Goal: Task Accomplishment & Management: Manage account settings

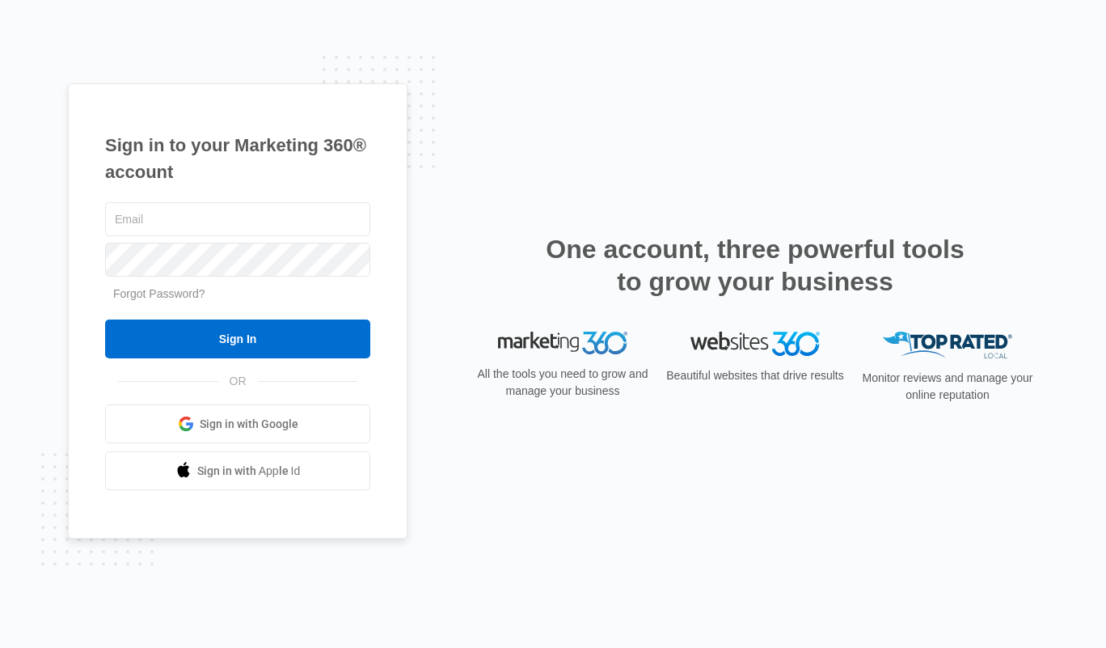
click at [235, 199] on div at bounding box center [237, 219] width 265 height 40
click at [245, 213] on input "text" at bounding box center [237, 219] width 265 height 34
click at [190, 111] on div "Sign in to your Marketing 360® account Forgot Password? Sign In OR Sign in with…" at bounding box center [238, 311] width 340 height 456
click at [162, 120] on div "Sign in to your Marketing 360® account Forgot Password? Sign In OR Sign in with…" at bounding box center [238, 311] width 340 height 456
click at [112, 171] on h1 "Sign in to your Marketing 360® account" at bounding box center [237, 158] width 265 height 53
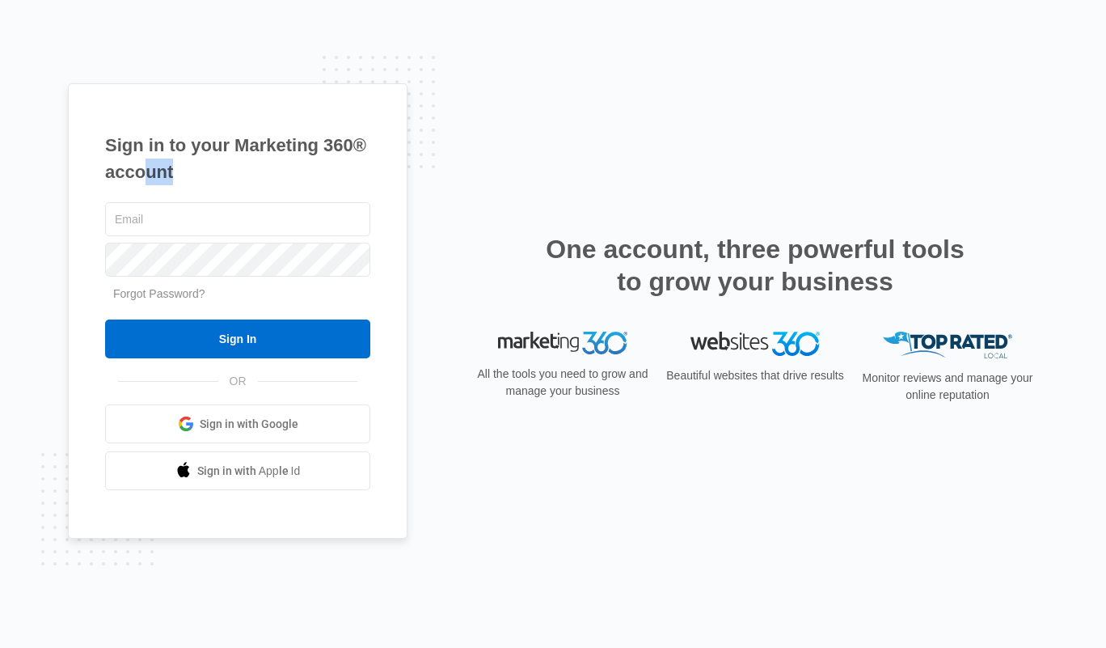
click at [112, 171] on h1 "Sign in to your Marketing 360® account" at bounding box center [237, 158] width 265 height 53
click at [111, 130] on div "Sign in to your Marketing 360® account Forgot Password? Sign In OR Sign in with…" at bounding box center [238, 311] width 340 height 456
drag, startPoint x: 111, startPoint y: 130, endPoint x: 227, endPoint y: 189, distance: 130.6
click at [227, 189] on div "Sign in to your Marketing 360® account Forgot Password? Sign In OR Sign in with…" at bounding box center [238, 311] width 340 height 456
click at [189, 173] on h1 "Sign in to your Marketing 360® account" at bounding box center [237, 158] width 265 height 53
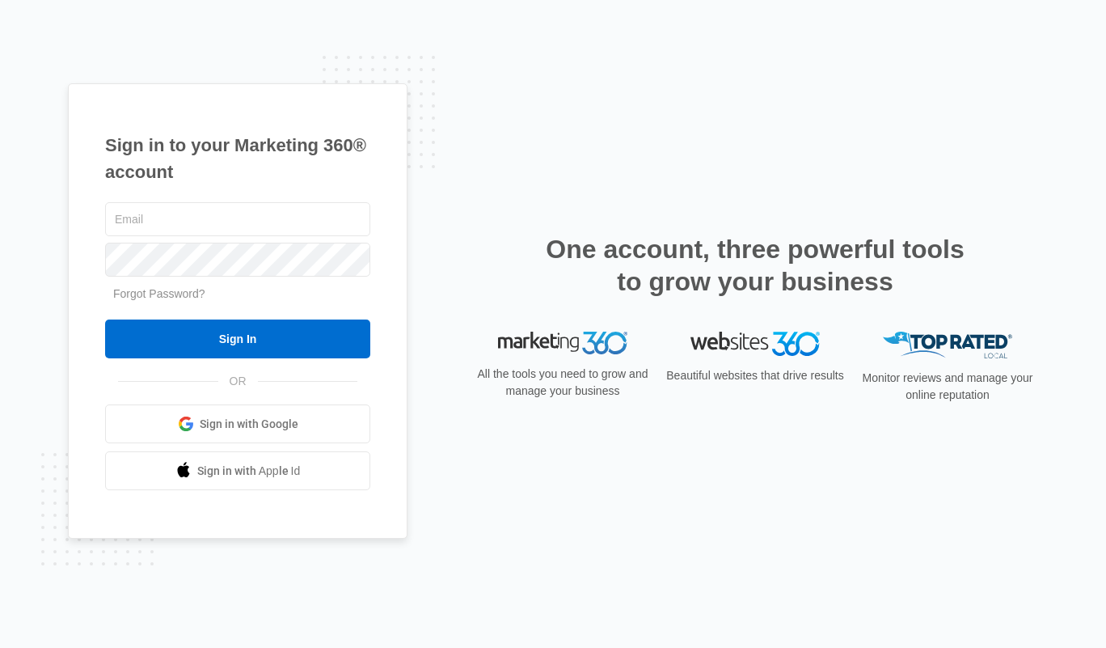
drag, startPoint x: 189, startPoint y: 173, endPoint x: 112, endPoint y: 144, distance: 82.2
click at [112, 144] on h1 "Sign in to your Marketing 360® account" at bounding box center [237, 158] width 265 height 53
drag, startPoint x: 112, startPoint y: 144, endPoint x: 239, endPoint y: 176, distance: 131.0
click at [239, 176] on h1 "Sign in to your Marketing 360® account" at bounding box center [237, 158] width 265 height 53
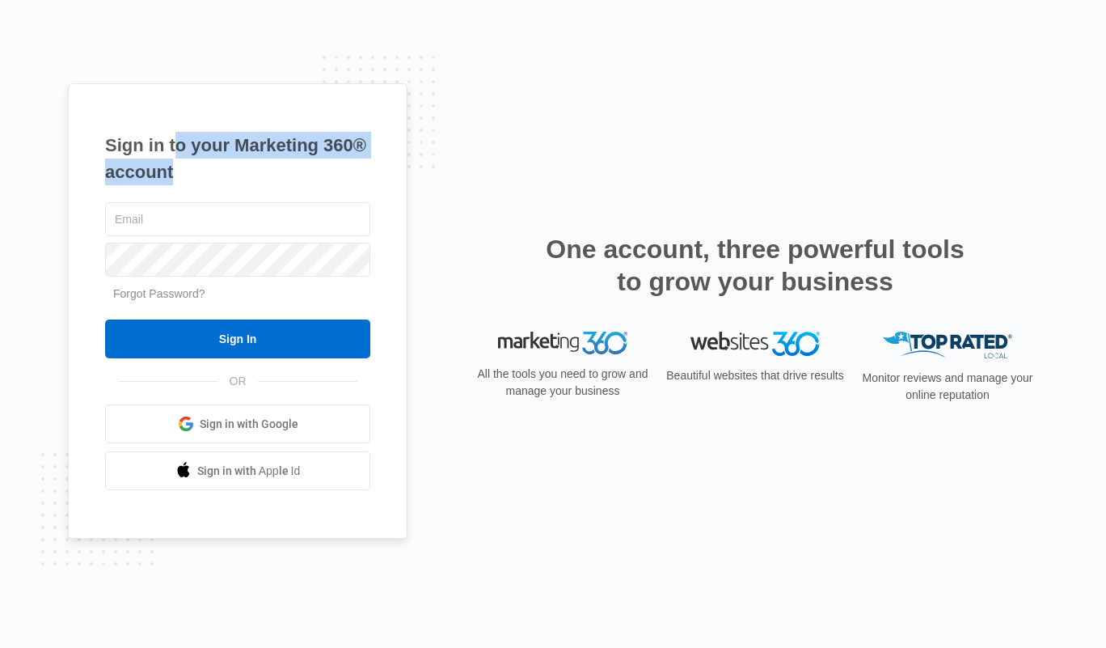
click at [213, 164] on h1 "Sign in to your Marketing 360® account" at bounding box center [237, 158] width 265 height 53
drag, startPoint x: 213, startPoint y: 164, endPoint x: 131, endPoint y: 140, distance: 86.0
click at [131, 140] on h1 "Sign in to your Marketing 360® account" at bounding box center [237, 158] width 265 height 53
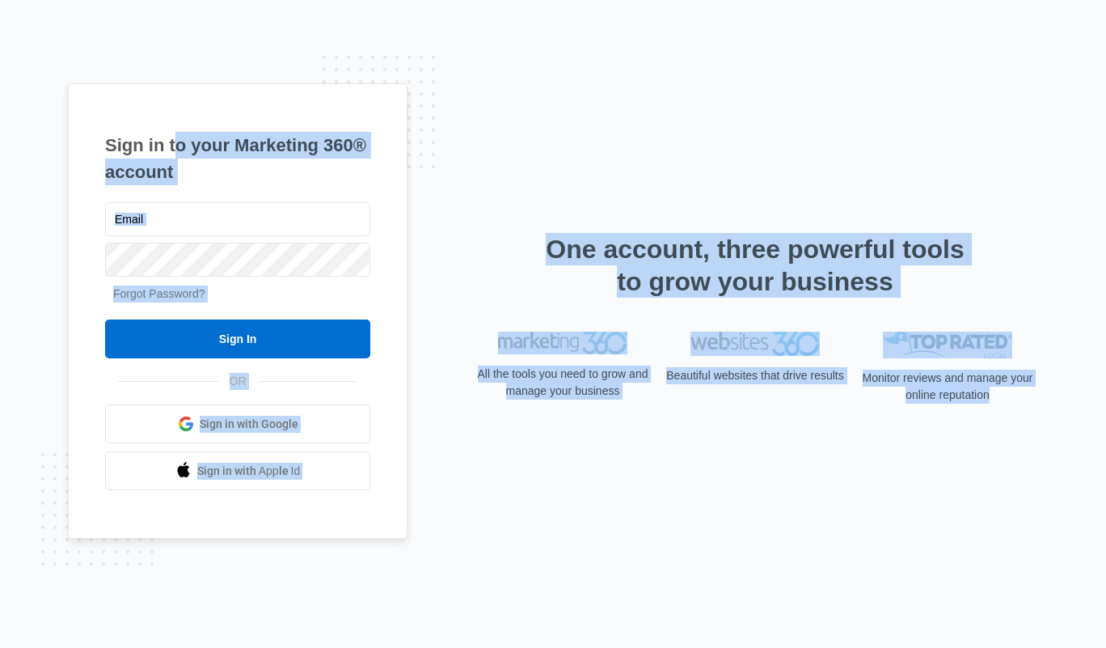
drag, startPoint x: 131, startPoint y: 140, endPoint x: 1067, endPoint y: 551, distance: 1021.9
click at [1067, 551] on div "Sign in to your Marketing 360® account Forgot Password? Sign In OR Sign in with…" at bounding box center [553, 324] width 1106 height 648
click at [985, 476] on div "Sign in to your Marketing 360® account Forgot Password? Sign In OR" at bounding box center [553, 324] width 970 height 482
